Goal: Transaction & Acquisition: Purchase product/service

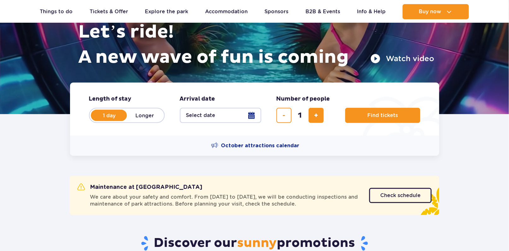
click at [335, 120] on form "Length of stay length of stay in hero 1 day Longer Arrival date Arrival date in…" at bounding box center [254, 109] width 369 height 53
click at [315, 119] on button "add ticket" at bounding box center [316, 115] width 15 height 15
type input "2"
click at [205, 105] on fieldset "Arrival date Arrival date in hero Select date" at bounding box center [220, 109] width 81 height 28
click at [203, 115] on button "Select date" at bounding box center [220, 115] width 81 height 15
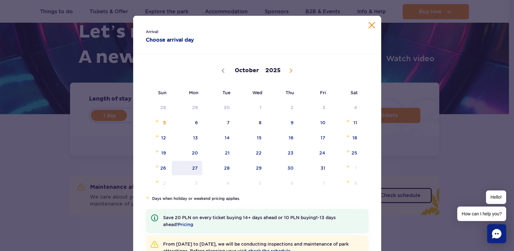
click at [194, 167] on span "27" at bounding box center [187, 168] width 32 height 15
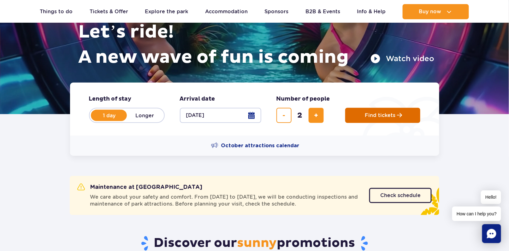
click at [405, 113] on button "Find tickets" at bounding box center [382, 115] width 75 height 15
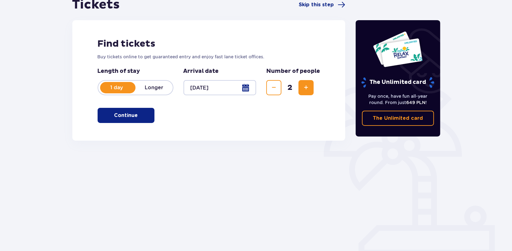
click at [140, 110] on button "Continue" at bounding box center [126, 115] width 57 height 15
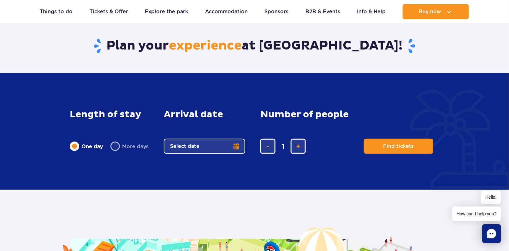
scroll to position [926, 0]
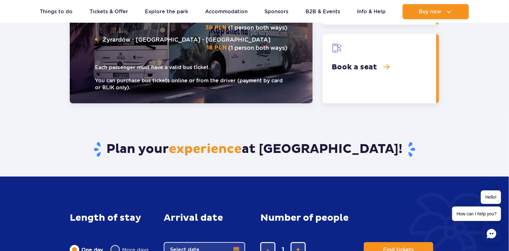
click at [3, 170] on section "Plan your experience at Suntago! Length of stay length of stay in main content …" at bounding box center [254, 199] width 509 height 190
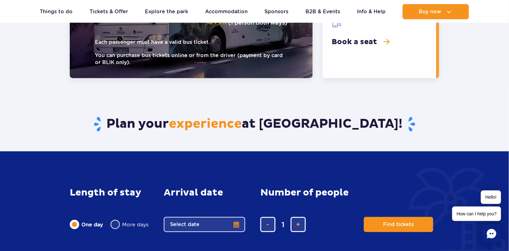
scroll to position [1178, 0]
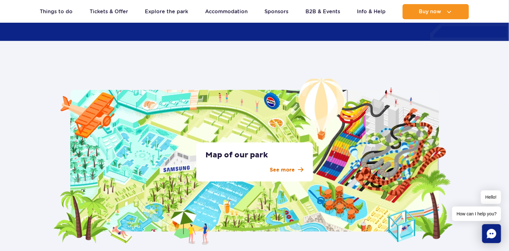
click at [295, 167] on link "See more" at bounding box center [255, 170] width 98 height 8
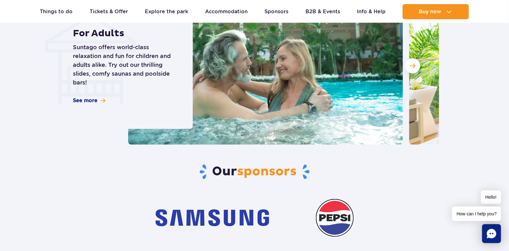
scroll to position [1894, 0]
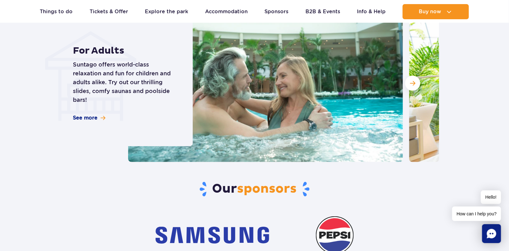
click at [82, 77] on p "Suntago offers world-class relaxation and fun for children and adults alike. Tr…" at bounding box center [126, 82] width 106 height 44
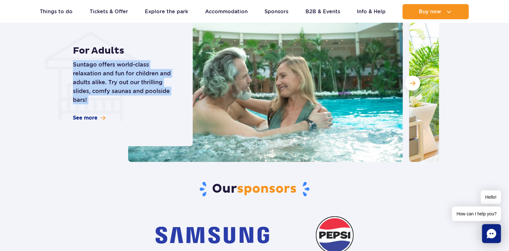
click at [82, 77] on p "Suntago offers world-class relaxation and fun for children and adults alike. Tr…" at bounding box center [126, 82] width 106 height 44
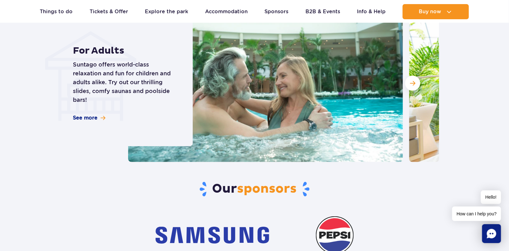
click at [65, 65] on div "For Adults Suntago offers world-class relaxation and fun for children and adult…" at bounding box center [129, 83] width 128 height 126
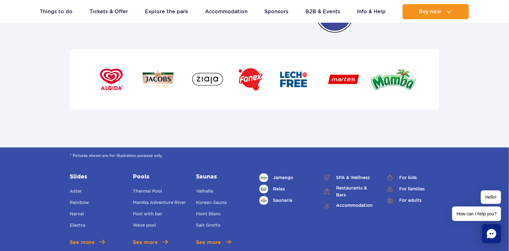
scroll to position [2146, 0]
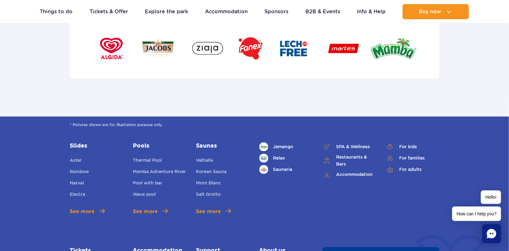
click at [15, 172] on div "* Pictures shown are for illustration purpose only. Slides Aster Rainbow Narval…" at bounding box center [254, 226] width 509 height 219
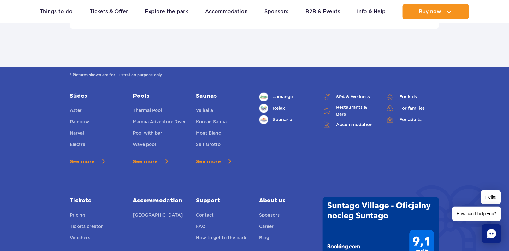
scroll to position [2104, 0]
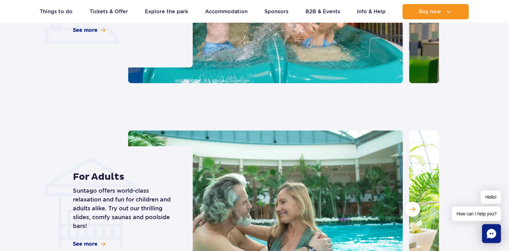
drag, startPoint x: 292, startPoint y: 123, endPoint x: 267, endPoint y: 101, distance: 33.1
click at [263, 116] on div "Experience designed for you For Kids Exciting adventures for kids! Slides, pool…" at bounding box center [254, 70] width 379 height 436
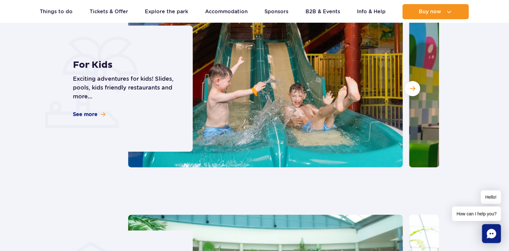
click at [244, 144] on img at bounding box center [265, 89] width 275 height 158
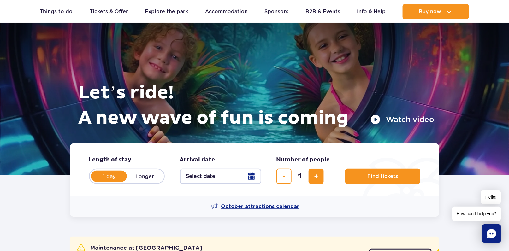
scroll to position [42, 0]
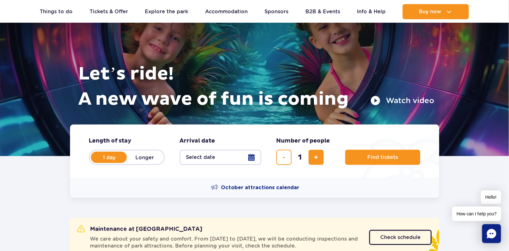
click at [320, 146] on fieldset "Number of people number of people in hero 1" at bounding box center [304, 151] width 54 height 28
click at [319, 154] on button "add ticket" at bounding box center [316, 157] width 15 height 15
type input "2"
click at [218, 152] on button "Select date" at bounding box center [220, 157] width 81 height 15
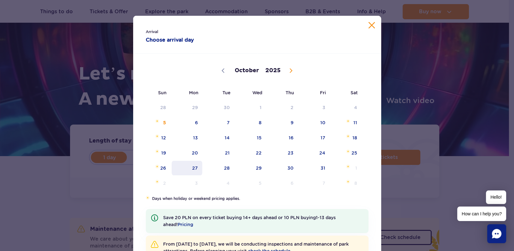
click at [192, 171] on span "27" at bounding box center [187, 168] width 32 height 15
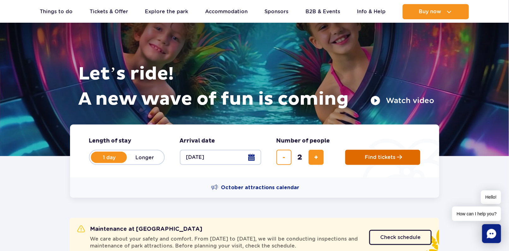
click at [364, 156] on button "Find tickets" at bounding box center [382, 157] width 75 height 15
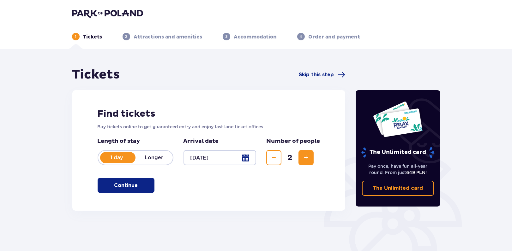
click at [127, 190] on button "Continue" at bounding box center [126, 185] width 57 height 15
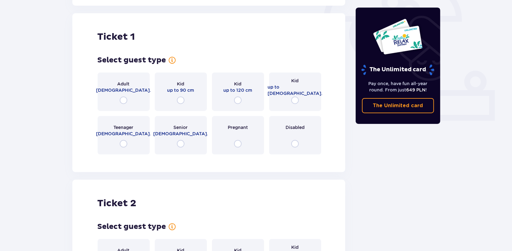
scroll to position [211, 0]
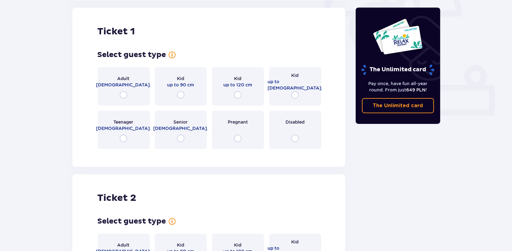
click at [119, 86] on span "18 - 65 y.o." at bounding box center [123, 85] width 55 height 6
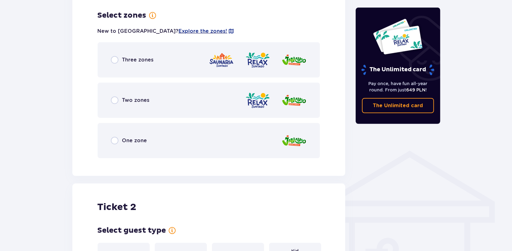
scroll to position [365, 0]
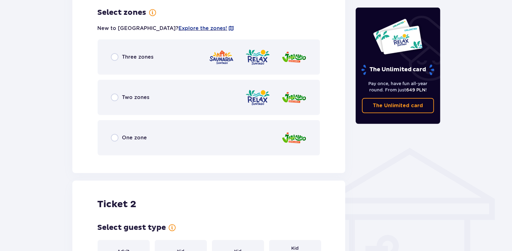
click at [157, 57] on div "Three zones" at bounding box center [209, 56] width 223 height 35
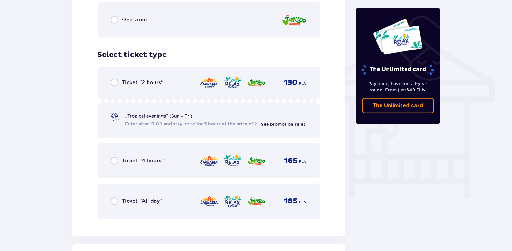
scroll to position [483, 0]
click at [145, 189] on div "Ticket "All day" 185 PLN" at bounding box center [209, 200] width 223 height 35
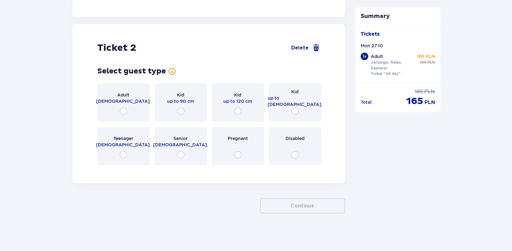
click at [134, 97] on div "Adult 18 - 65 y.o." at bounding box center [123, 98] width 55 height 13
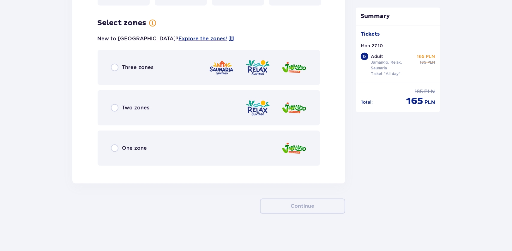
click at [174, 50] on div "Three zones" at bounding box center [209, 67] width 223 height 35
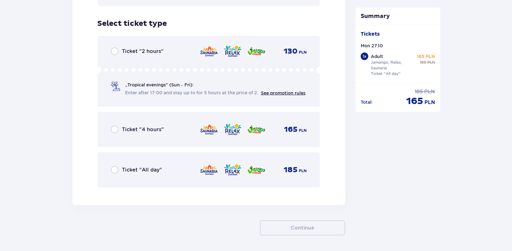
scroll to position [1033, 0]
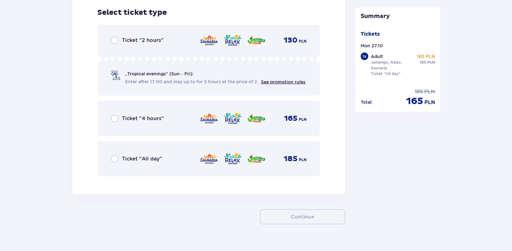
click at [152, 37] on span "Ticket "2 hours"" at bounding box center [143, 40] width 42 height 7
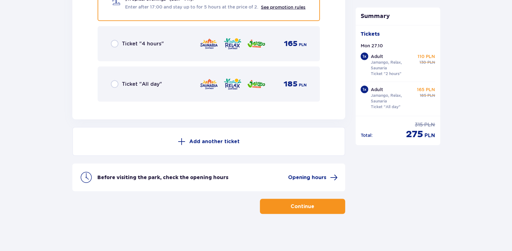
click at [177, 84] on div "Ticket "All day" 185 PLN" at bounding box center [209, 84] width 196 height 13
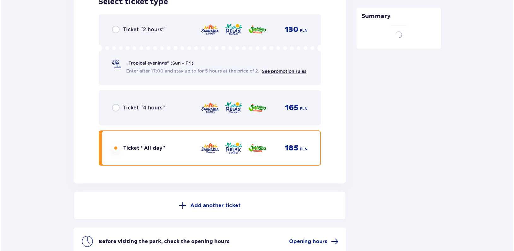
scroll to position [1108, 0]
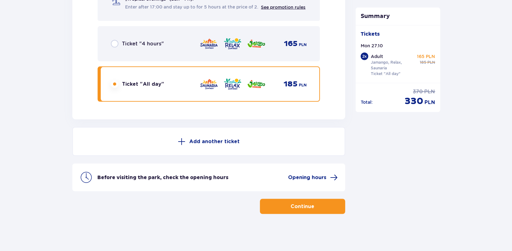
click at [296, 171] on div "Before visiting the park, check the opening hours Opening hours" at bounding box center [208, 178] width 273 height 28
click at [298, 174] on span "Opening hours" at bounding box center [307, 177] width 38 height 7
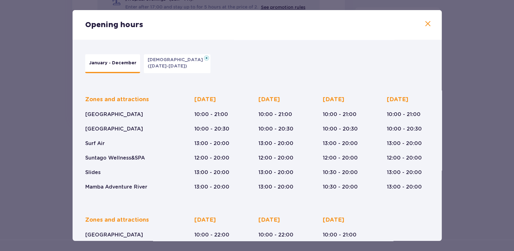
click at [184, 140] on div "Zones and attractions Suntago Water Park Crocodile Island Surf Air Suntago Well…" at bounding box center [257, 138] width 344 height 105
click at [173, 148] on div "Zones and attractions Suntago Water Park Crocodile Island Surf Air Suntago Well…" at bounding box center [257, 138] width 344 height 105
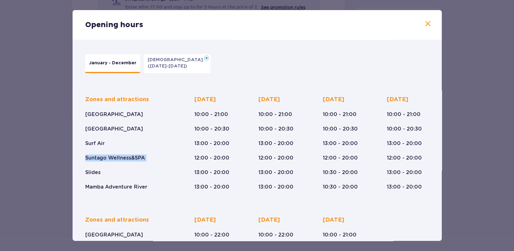
click at [173, 148] on div "Zones and attractions Suntago Water Park Crocodile Island Surf Air Suntago Well…" at bounding box center [257, 138] width 344 height 105
click at [182, 166] on div "Zones and attractions Suntago Water Park Crocodile Island Surf Air Suntago Well…" at bounding box center [257, 138] width 344 height 105
click at [221, 170] on p "13:00 - 20:00" at bounding box center [211, 172] width 35 height 7
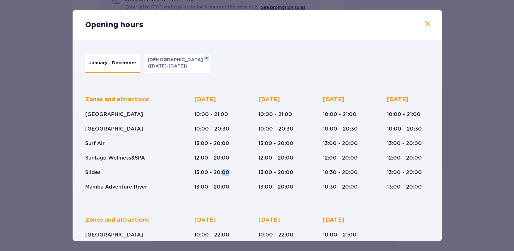
click at [221, 170] on p "13:00 - 20:00" at bounding box center [211, 172] width 35 height 7
click at [210, 143] on p "13:00 - 20:00" at bounding box center [211, 143] width 35 height 7
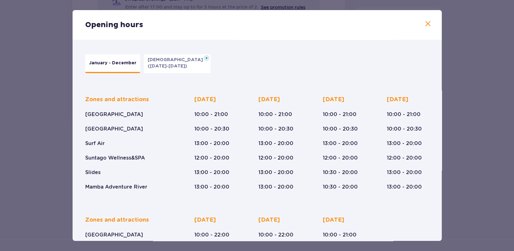
click at [211, 156] on p "12:00 - 20:00" at bounding box center [211, 158] width 35 height 7
click at [211, 194] on div "Zones and attractions Suntago Water Park Crocodile Island Surf Air Suntago Well…" at bounding box center [257, 198] width 352 height 225
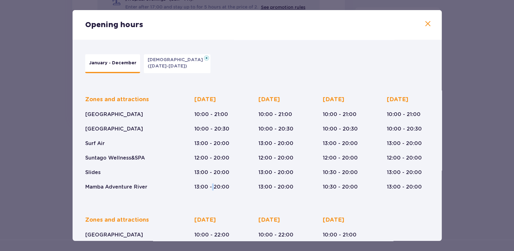
click at [211, 186] on p "13:00 - 20:00" at bounding box center [211, 187] width 35 height 7
click at [311, 191] on div "Zones and attractions Suntago Water Park Crocodile Island Surf Air Suntago Well…" at bounding box center [257, 198] width 352 height 225
click at [311, 190] on div "Zones and attractions Suntago Water Park Crocodile Island Surf Air Suntago Well…" at bounding box center [257, 138] width 344 height 105
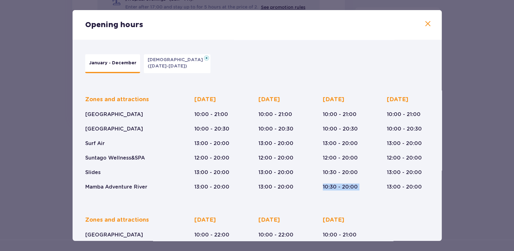
click at [311, 190] on div "Zones and attractions Suntago Water Park Crocodile Island Surf Air Suntago Well…" at bounding box center [257, 138] width 344 height 105
click at [357, 163] on div "Wednesday 10:00 - 21:00 10:00 - 20:30 13:00 - 20:00 12:00 - 20:00 10:30 - 20:00…" at bounding box center [344, 143] width 42 height 95
click at [349, 149] on div "Wednesday 10:00 - 21:00 10:00 - 20:30 13:00 - 20:00 12:00 - 20:00 10:30 - 20:00…" at bounding box center [340, 143] width 35 height 95
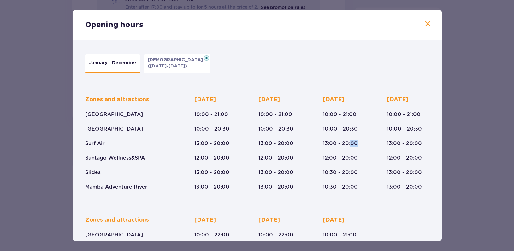
click at [349, 149] on div "Wednesday 10:00 - 21:00 10:00 - 20:30 13:00 - 20:00 12:00 - 20:00 10:30 - 20:00…" at bounding box center [340, 143] width 35 height 95
click at [343, 133] on div "Wednesday 10:00 - 21:00 10:00 - 20:30 13:00 - 20:00 12:00 - 20:00 10:30 - 20:00…" at bounding box center [340, 143] width 35 height 95
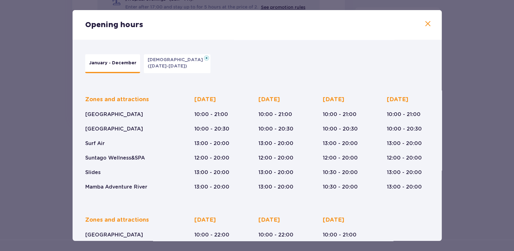
click at [178, 130] on div "Zones and attractions Suntago Water Park Crocodile Island Surf Air Suntago Well…" at bounding box center [257, 138] width 344 height 105
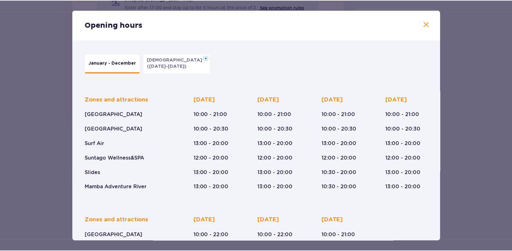
scroll to position [82, 0]
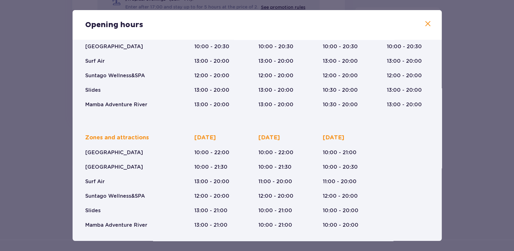
click at [0, 124] on div "Opening hours January - December Epiphany (Jan 5-6, 2026) Zones and attractions…" at bounding box center [257, 125] width 514 height 251
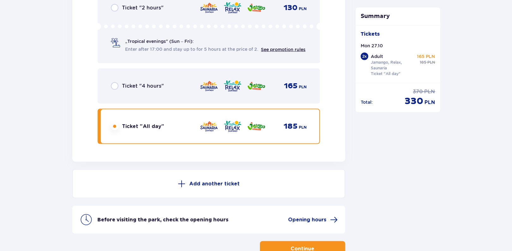
scroll to position [1108, 0]
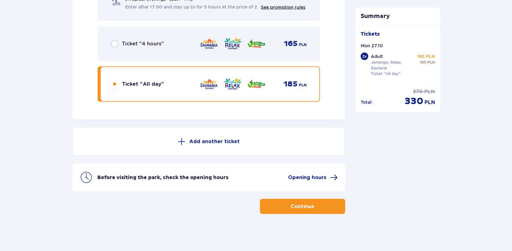
click at [279, 206] on button "Continue" at bounding box center [302, 206] width 85 height 15
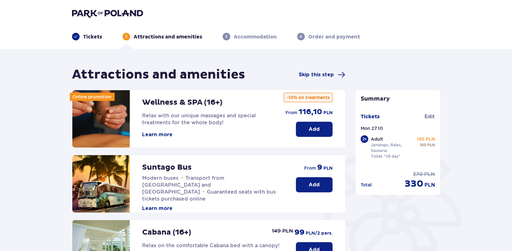
click at [204, 178] on span "Transport from Warsaw and Żyrardów" at bounding box center [183, 185] width 82 height 20
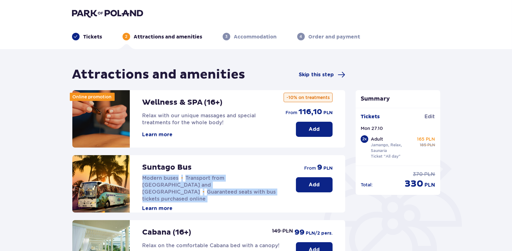
click at [204, 178] on span "Transport from Warsaw and Żyrardów" at bounding box center [183, 185] width 82 height 20
click at [143, 205] on button "Learn more" at bounding box center [157, 208] width 30 height 7
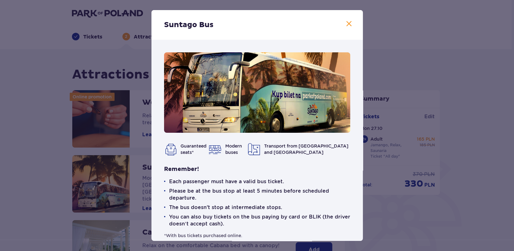
click at [152, 184] on div "Guaranteed seats* Modern buses Transport from Warsaw and Żyrardów Remember! Eac…" at bounding box center [257, 146] width 211 height 212
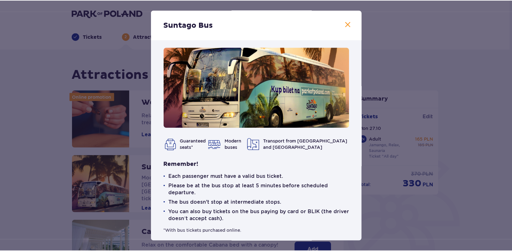
scroll to position [9, 0]
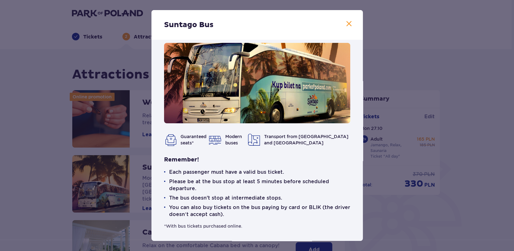
click at [239, 137] on span "Modern buses" at bounding box center [233, 139] width 17 height 11
click at [260, 143] on img at bounding box center [254, 140] width 13 height 13
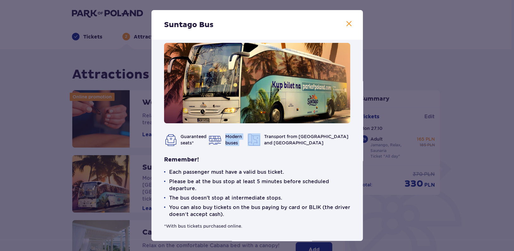
click at [260, 143] on img at bounding box center [254, 140] width 13 height 13
click at [293, 141] on span "Transport from Warsaw and Żyrardów" at bounding box center [306, 139] width 84 height 11
click at [182, 138] on p "Guaranteed seats*" at bounding box center [194, 140] width 26 height 13
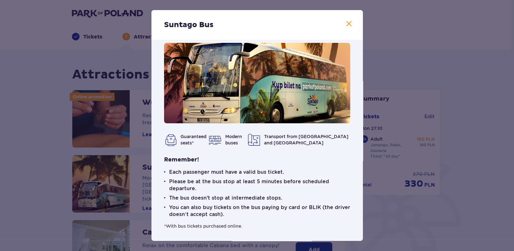
click at [90, 154] on div "Suntago Bus Guaranteed seats* Modern buses Transport from Warsaw and Żyrardów R…" at bounding box center [257, 125] width 514 height 251
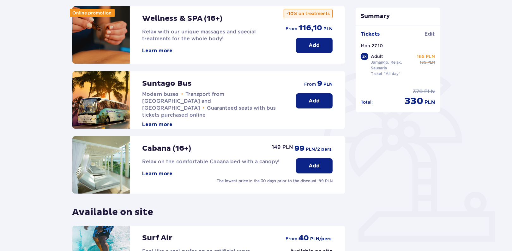
scroll to position [126, 0]
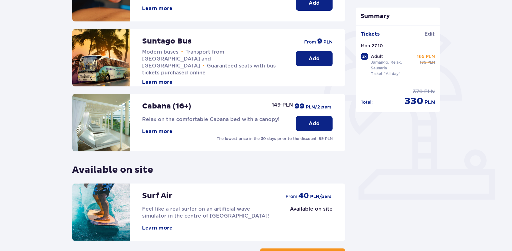
click at [24, 91] on div "Attractions and amenities Skip this step Online promotion Wellness & SPA (16+) …" at bounding box center [256, 112] width 512 height 379
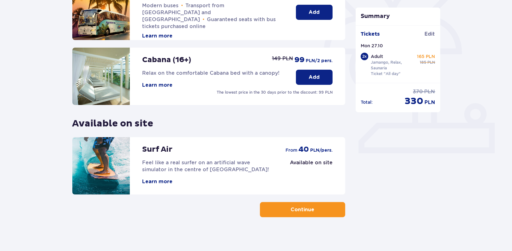
scroll to position [177, 0]
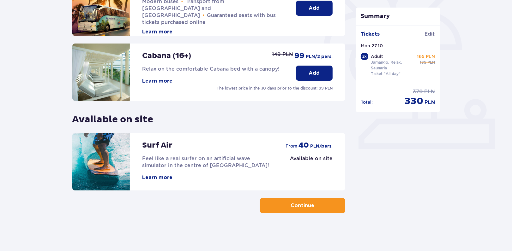
click at [108, 161] on img at bounding box center [100, 161] width 57 height 57
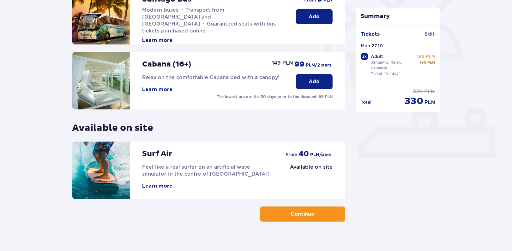
click at [291, 214] on p "Continue" at bounding box center [303, 214] width 24 height 7
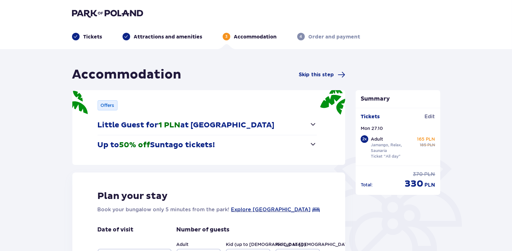
click at [201, 122] on p "Little Guest for 1 PLN at Suntago Village" at bounding box center [186, 125] width 177 height 9
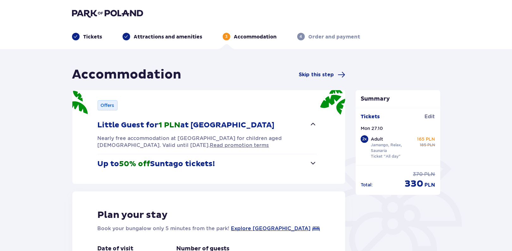
click at [106, 136] on p "Nearly free accommodation at Suntago Village for children aged 3-12. Valid unti…" at bounding box center [207, 142] width 219 height 14
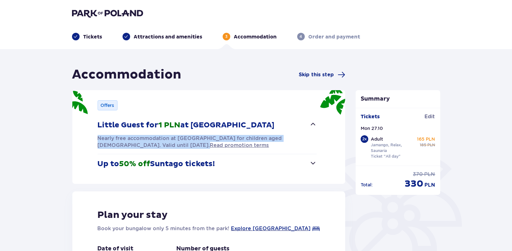
click at [106, 136] on p "Nearly free accommodation at Suntago Village for children aged 3-12. Valid unti…" at bounding box center [207, 142] width 219 height 14
click at [104, 140] on p "Nearly free accommodation at Suntago Village for children aged 3-12. Valid unti…" at bounding box center [207, 142] width 219 height 14
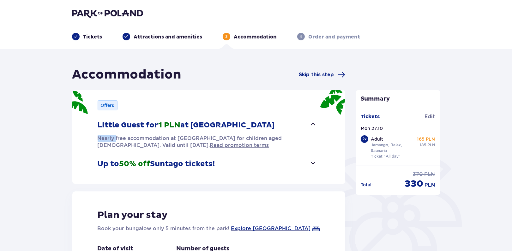
click at [104, 140] on p "Nearly free accommodation at Suntago Village for children aged 3-12. Valid unti…" at bounding box center [207, 142] width 219 height 14
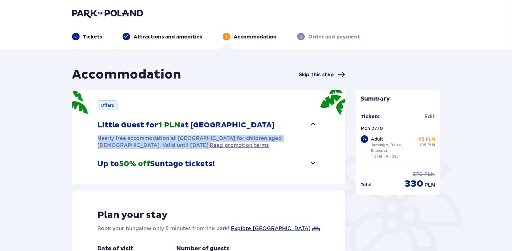
click at [104, 140] on p "Nearly free accommodation at Suntago Village for children aged 3-12. Valid unti…" at bounding box center [207, 142] width 219 height 14
click at [91, 144] on div "Offers Little Guest for 1 PLN at Suntago Village Nearly free accommodation at S…" at bounding box center [208, 137] width 273 height 94
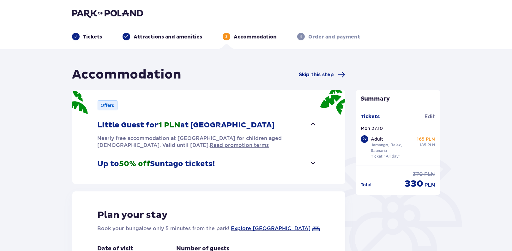
click at [130, 124] on p "Little Guest for 1 PLN at Suntago Village" at bounding box center [186, 125] width 177 height 9
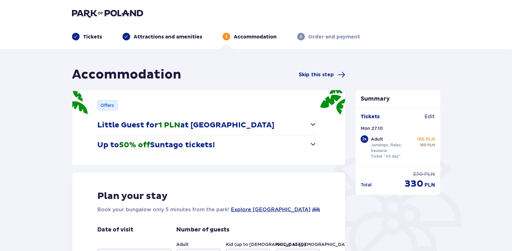
click at [128, 142] on span "50% off" at bounding box center [134, 144] width 31 height 9
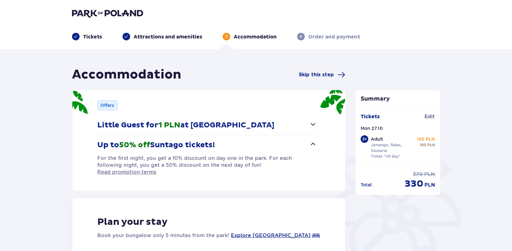
click at [107, 163] on p "For the first night, you get a 10% discount on day one in the park. For each fo…" at bounding box center [207, 165] width 219 height 21
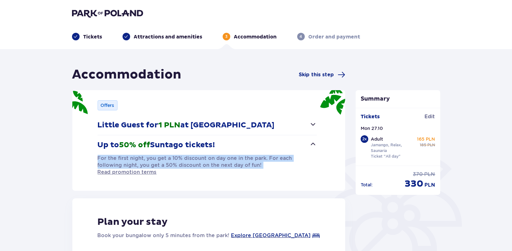
click at [107, 163] on p "For the first night, you get a 10% discount on day one in the park. For each fo…" at bounding box center [207, 165] width 219 height 21
click at [113, 147] on p "Up to 50% off Suntago tickets!" at bounding box center [156, 144] width 117 height 9
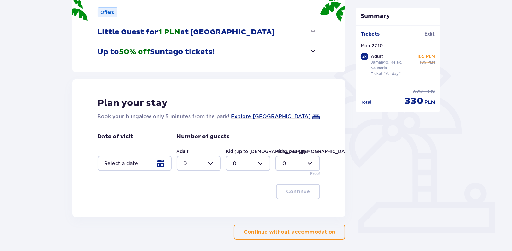
scroll to position [119, 0]
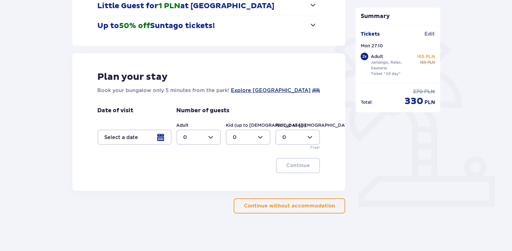
click at [282, 204] on p "Continue without accommodation" at bounding box center [289, 206] width 91 height 7
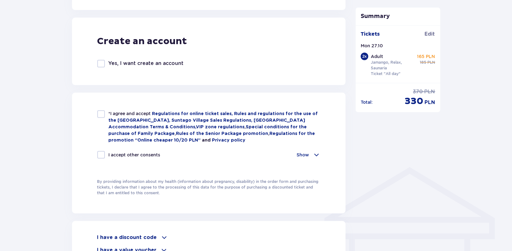
scroll to position [253, 0]
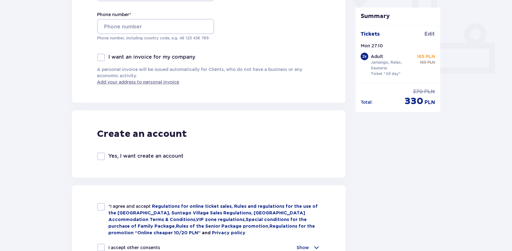
click at [123, 156] on p "Yes, I want create an account" at bounding box center [146, 156] width 75 height 7
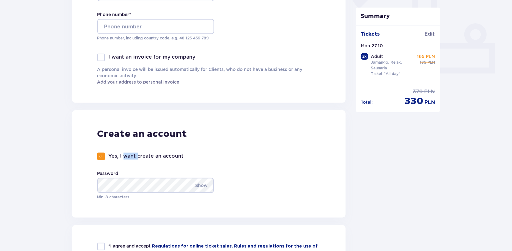
click at [123, 156] on p "Yes, I want create an account" at bounding box center [146, 156] width 75 height 7
checkbox input "false"
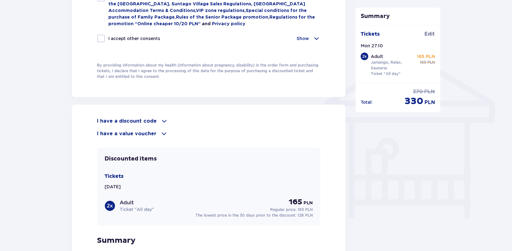
scroll to position [463, 0]
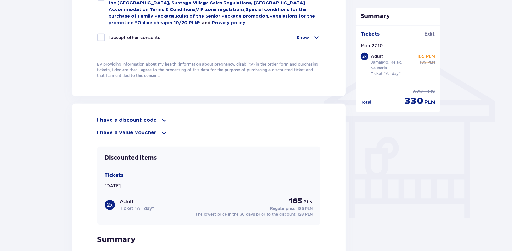
click at [162, 130] on span at bounding box center [164, 133] width 8 height 8
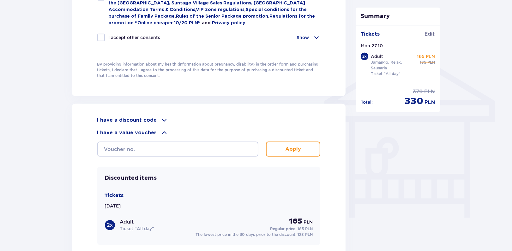
drag, startPoint x: 162, startPoint y: 130, endPoint x: 159, endPoint y: 120, distance: 9.9
click at [162, 130] on span at bounding box center [164, 133] width 8 height 8
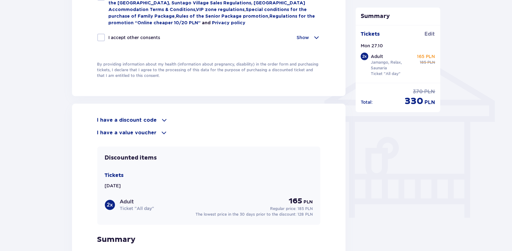
click at [161, 120] on span at bounding box center [165, 120] width 8 height 8
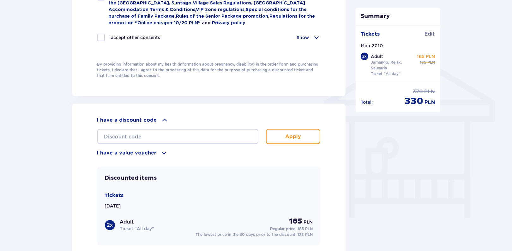
click at [185, 144] on div "I have a discount code Apply I have a value voucher Apply" at bounding box center [208, 136] width 223 height 40
click at [177, 137] on input "text" at bounding box center [177, 136] width 161 height 15
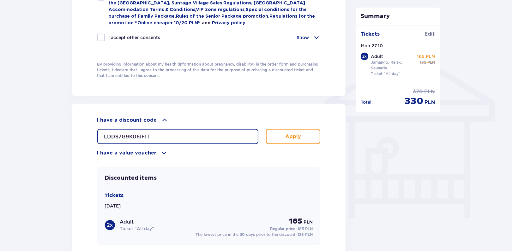
type input "LDDS7G9K06IFIT"
click at [285, 133] on p "Apply" at bounding box center [293, 136] width 16 height 7
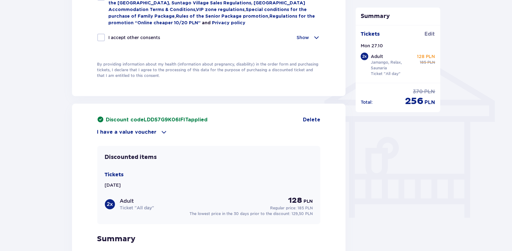
click at [191, 113] on div "Discount code LDDS7G9K06IFIT applied Delete I have a value voucher Apply Discou…" at bounding box center [209, 207] width 274 height 206
click at [326, 121] on div "Discount code LDDS7G9K06IFIT applied Delete I have a value voucher Apply Discou…" at bounding box center [209, 207] width 274 height 206
click at [316, 116] on span "Delete" at bounding box center [311, 119] width 17 height 7
click at [150, 117] on p "I have a discount code" at bounding box center [127, 120] width 60 height 7
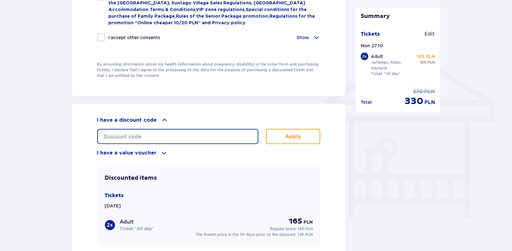
click at [158, 129] on input "text" at bounding box center [177, 136] width 161 height 15
paste input "student30"
type input "student30"
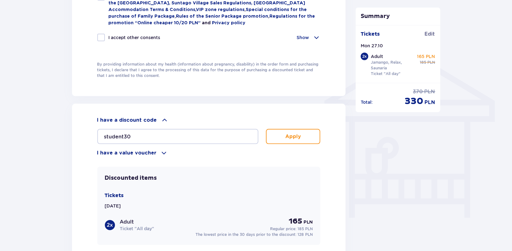
click at [316, 142] on button "Apply" at bounding box center [293, 136] width 55 height 15
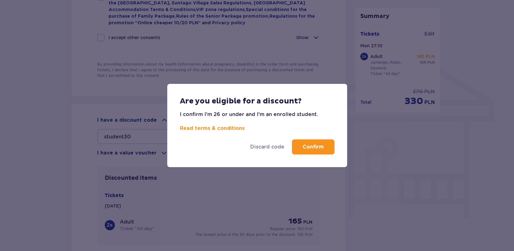
click at [311, 148] on p "Confirm" at bounding box center [313, 147] width 21 height 7
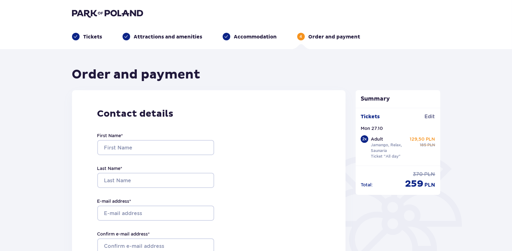
click at [235, 34] on p "Accommodation" at bounding box center [255, 36] width 43 height 7
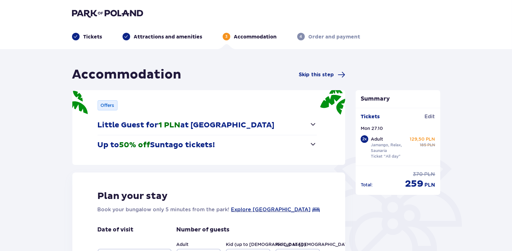
click at [186, 36] on p "Attractions and amenities" at bounding box center [168, 36] width 68 height 7
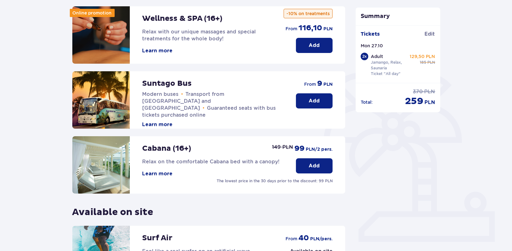
click at [316, 99] on p "Add" at bounding box center [314, 101] width 11 height 7
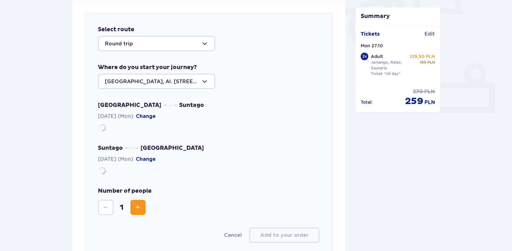
scroll to position [217, 0]
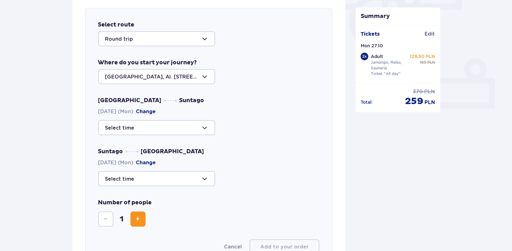
click at [139, 36] on div at bounding box center [156, 38] width 117 height 15
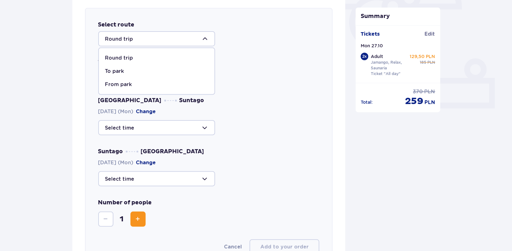
click at [134, 56] on div "Round trip" at bounding box center [156, 58] width 103 height 7
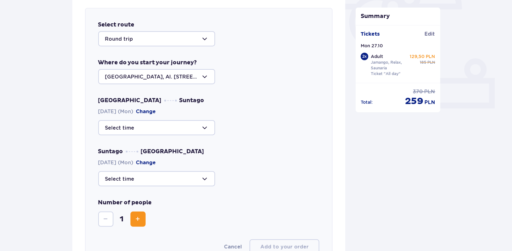
click at [138, 79] on div at bounding box center [156, 76] width 117 height 15
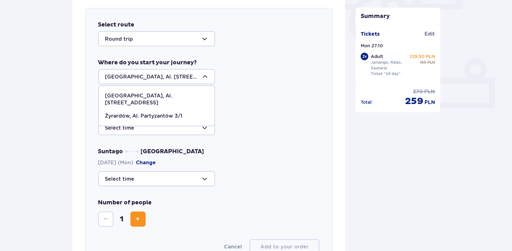
click at [139, 74] on div at bounding box center [156, 76] width 117 height 15
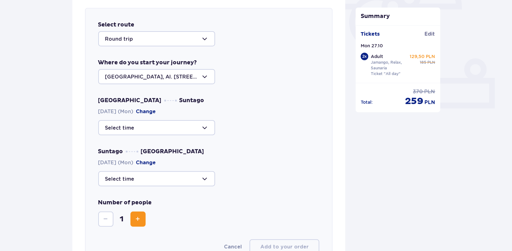
click at [140, 127] on div at bounding box center [156, 127] width 117 height 15
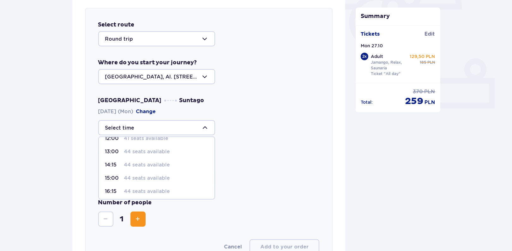
scroll to position [63, 0]
click at [115, 148] on p "13:00" at bounding box center [113, 149] width 16 height 7
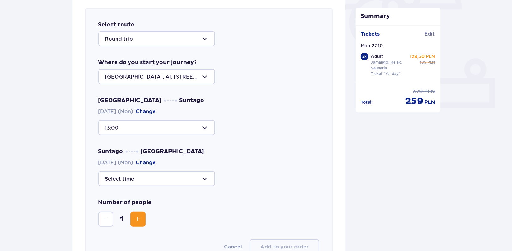
click at [126, 132] on div at bounding box center [156, 127] width 117 height 15
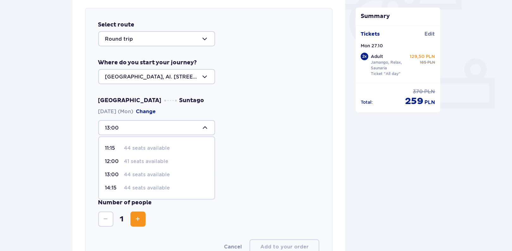
scroll to position [21, 0]
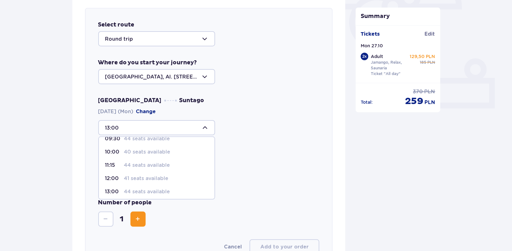
click at [116, 177] on p "12:00" at bounding box center [113, 178] width 16 height 7
type input "12:00"
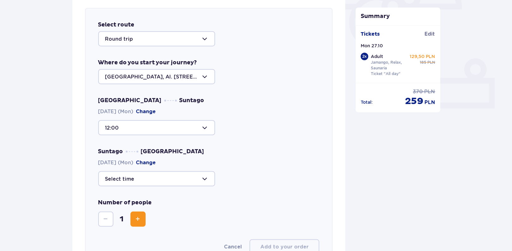
click at [112, 174] on div at bounding box center [156, 178] width 117 height 15
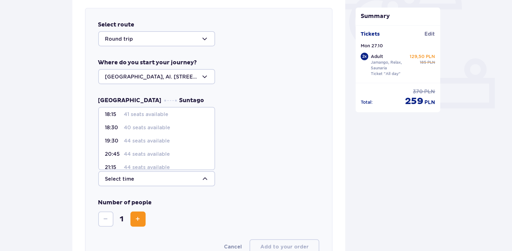
scroll to position [24, 0]
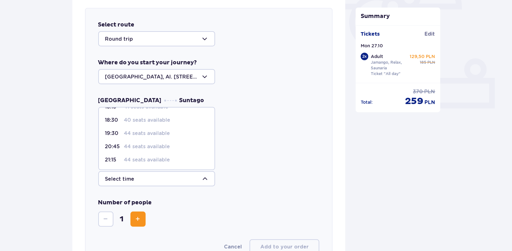
click at [116, 130] on p "19:30" at bounding box center [113, 133] width 16 height 7
type input "19:30"
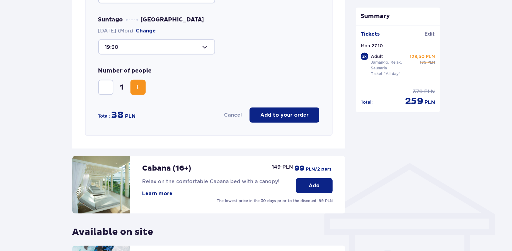
scroll to position [301, 0]
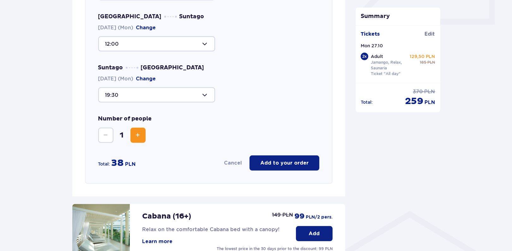
click at [132, 137] on button "Increase" at bounding box center [137, 135] width 15 height 15
click at [266, 160] on p "Add to your order" at bounding box center [284, 163] width 48 height 7
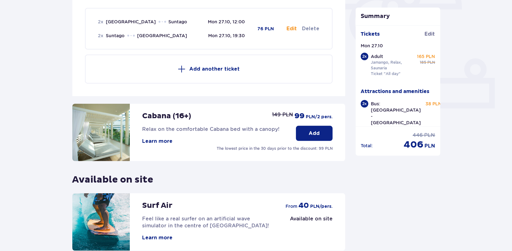
scroll to position [277, 0]
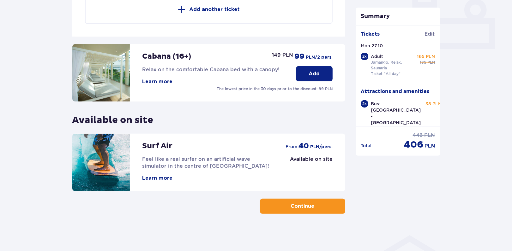
click at [310, 202] on button "Continue" at bounding box center [302, 206] width 85 height 15
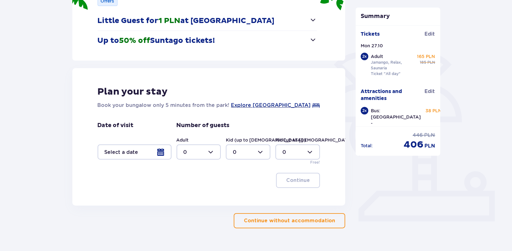
scroll to position [119, 0]
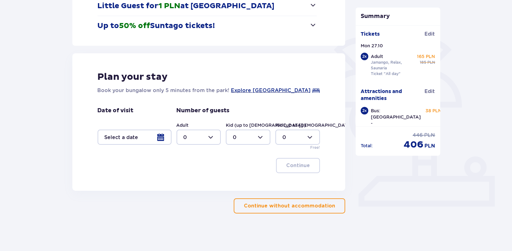
click at [415, 145] on span "406" at bounding box center [414, 145] width 20 height 12
copy span "406"
click at [284, 203] on p "Continue without accommodation" at bounding box center [289, 206] width 91 height 7
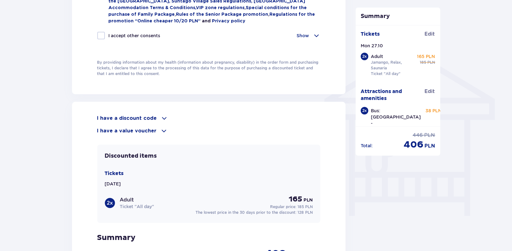
scroll to position [505, 0]
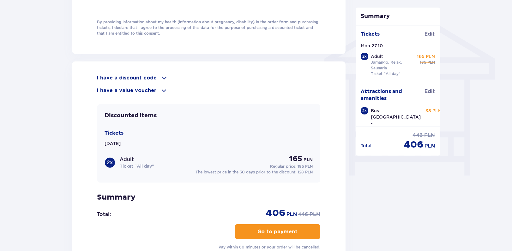
click at [157, 79] on div "I have a discount code" at bounding box center [208, 78] width 223 height 8
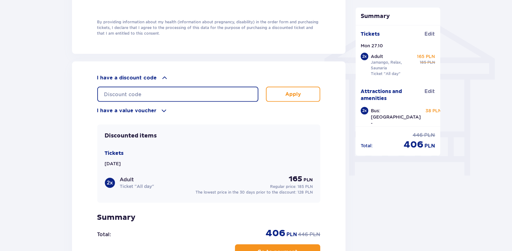
click at [151, 93] on input "text" at bounding box center [177, 94] width 161 height 15
type input "LDDS7G9K06IFIT"
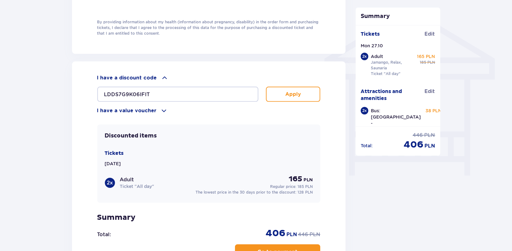
click at [302, 94] on button "Apply" at bounding box center [293, 94] width 55 height 15
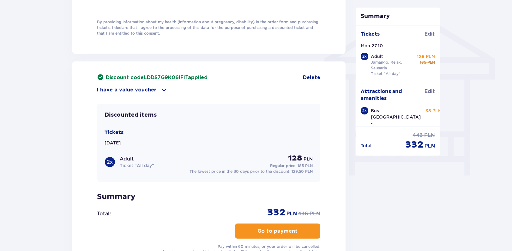
scroll to position [547, 0]
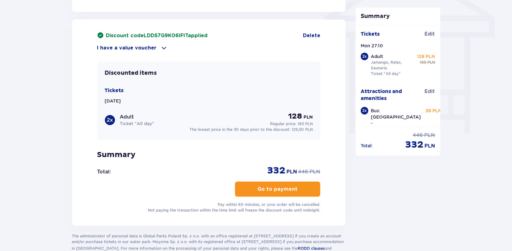
click at [290, 169] on span "PLN" at bounding box center [291, 172] width 10 height 7
click at [278, 172] on span "332" at bounding box center [276, 171] width 18 height 12
copy span "332"
click at [230, 162] on div "Discount code LDDS7G9K06IFIT applied Delete I have a value voucher Apply Discou…" at bounding box center [208, 122] width 223 height 181
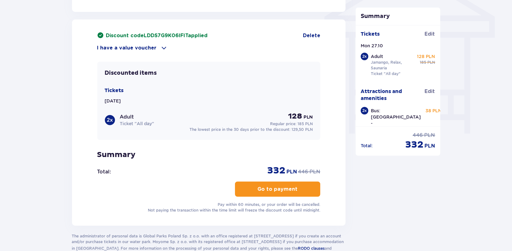
click at [277, 168] on span "332" at bounding box center [276, 171] width 18 height 12
drag, startPoint x: 246, startPoint y: 172, endPoint x: 296, endPoint y: 169, distance: 50.6
click at [296, 169] on div "Total : 332 PLN regular price 446 PLN" at bounding box center [208, 171] width 223 height 12
copy div "332 PLN"
click at [247, 152] on p "Summary" at bounding box center [208, 154] width 223 height 9
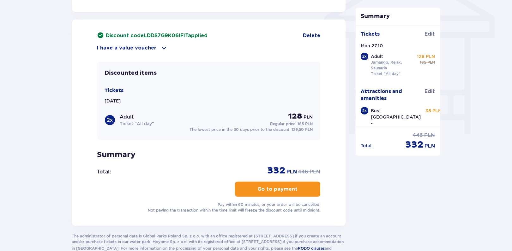
click at [226, 208] on p "Pay within 60 minutes, or your order will be cancelled. Not paying the transact…" at bounding box center [234, 207] width 172 height 11
click at [203, 203] on p "Pay within 60 minutes, or your order will be cancelled. Not paying the transact…" at bounding box center [234, 207] width 172 height 11
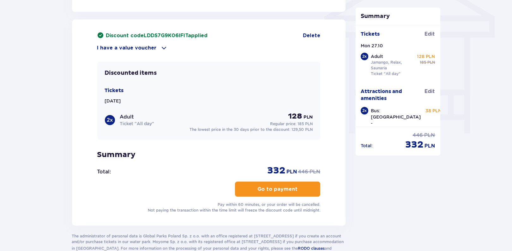
click at [204, 207] on p "Pay within 60 minutes, or your order will be cancelled. Not paying the transact…" at bounding box center [234, 207] width 172 height 11
click at [144, 211] on div "Pay within 60 minutes, or your order will be cancelled. Not paying the transact…" at bounding box center [208, 207] width 223 height 11
click at [148, 208] on p "Pay within 60 minutes, or your order will be cancelled. Not paying the transact…" at bounding box center [234, 207] width 172 height 11
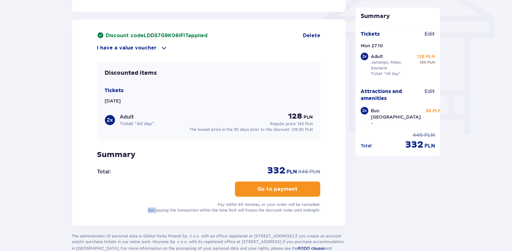
click at [148, 208] on p "Pay within 60 minutes, or your order will be cancelled. Not paying the transact…" at bounding box center [234, 207] width 172 height 11
click at [148, 211] on p "Pay within 60 minutes, or your order will be cancelled. Not paying the transact…" at bounding box center [234, 207] width 172 height 11
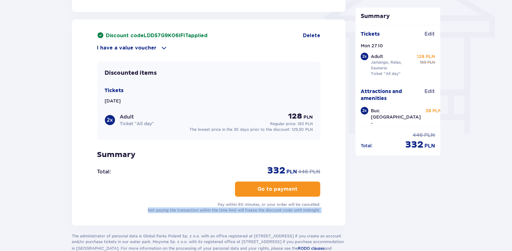
click at [143, 213] on div "Discount code LDDS7G9K06IFIT applied Delete I have a value voucher Apply Discou…" at bounding box center [209, 123] width 274 height 206
click at [148, 210] on p "Pay within 60 minutes, or your order will be cancelled. Not paying the transact…" at bounding box center [234, 207] width 172 height 11
click at [160, 211] on p "Pay within 60 minutes, or your order will be cancelled. Not paying the transact…" at bounding box center [234, 207] width 172 height 11
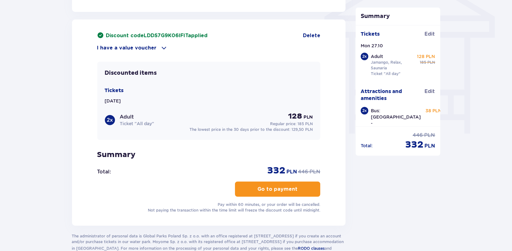
click at [151, 47] on p "I have a value voucher" at bounding box center [126, 48] width 59 height 7
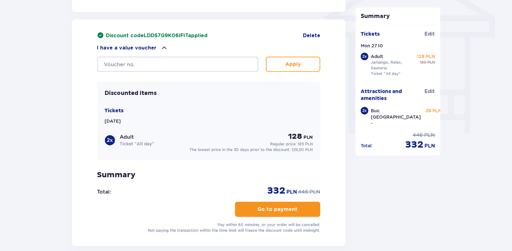
click at [306, 33] on span "Delete" at bounding box center [311, 35] width 17 height 7
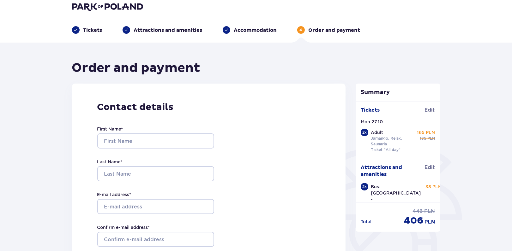
scroll to position [0, 0]
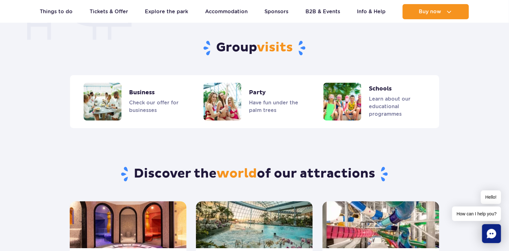
scroll to position [336, 0]
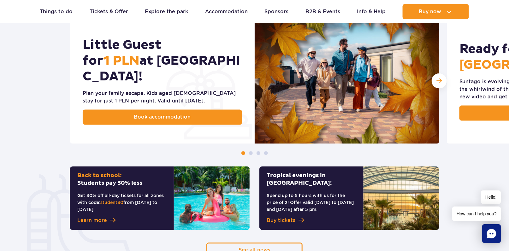
click at [121, 201] on span "student30" at bounding box center [111, 202] width 23 height 5
copy span "student30"
